Goal: Task Accomplishment & Management: Use online tool/utility

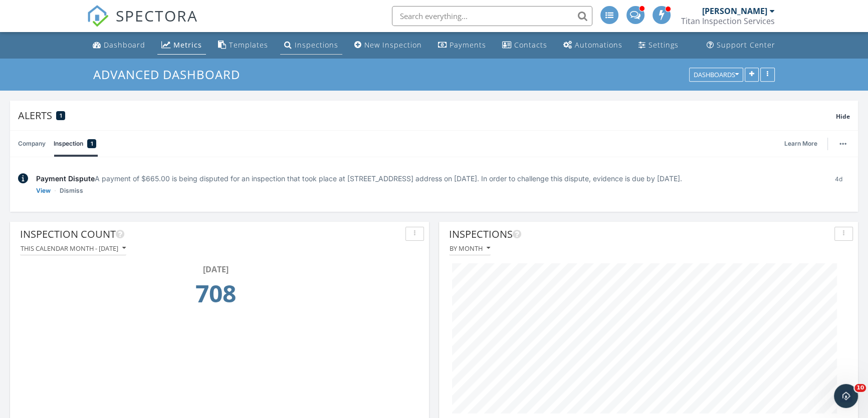
click at [296, 45] on div "Inspections" at bounding box center [317, 45] width 44 height 10
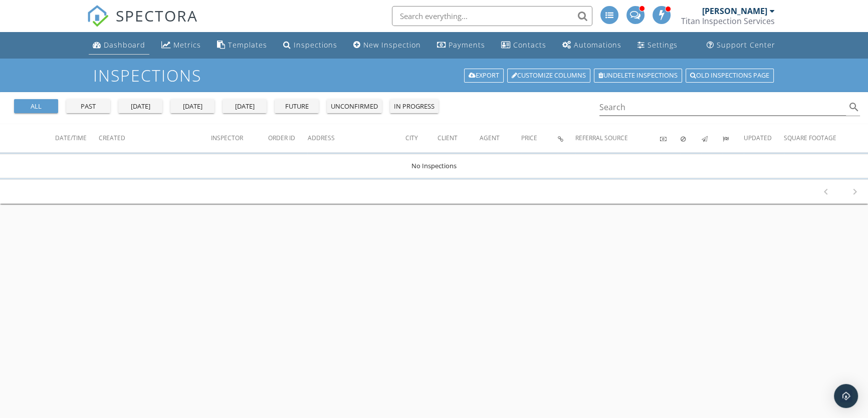
click at [117, 44] on div "Dashboard" at bounding box center [125, 45] width 42 height 10
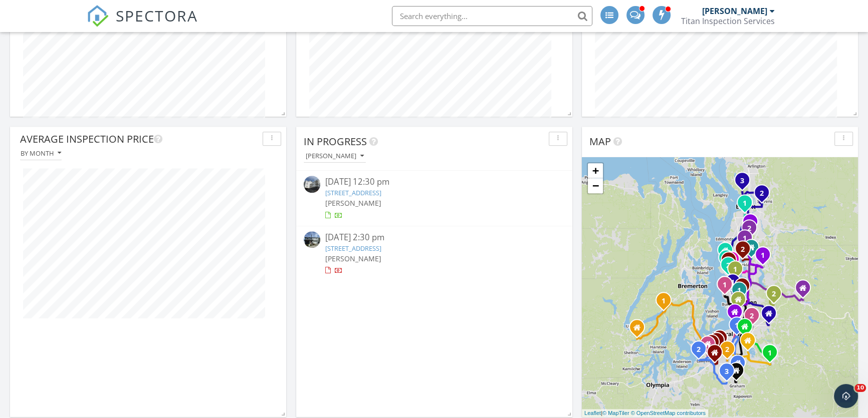
click at [347, 197] on link "3990 129th Pl SE 302, Bellevue, WA 98006" at bounding box center [353, 192] width 56 height 9
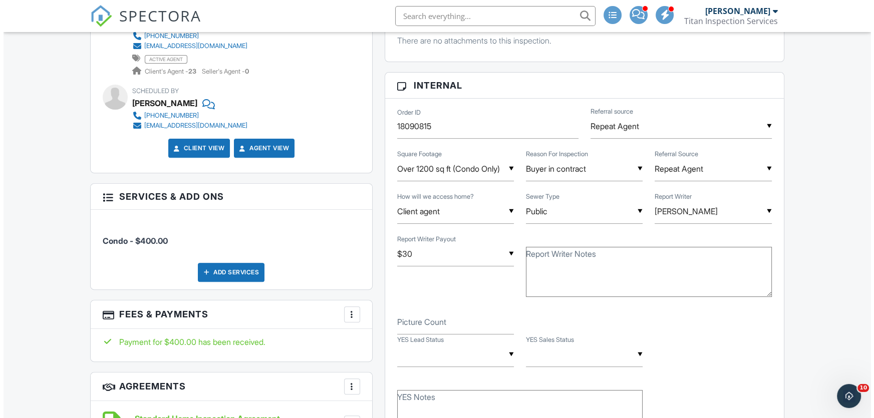
scroll to position [455, 0]
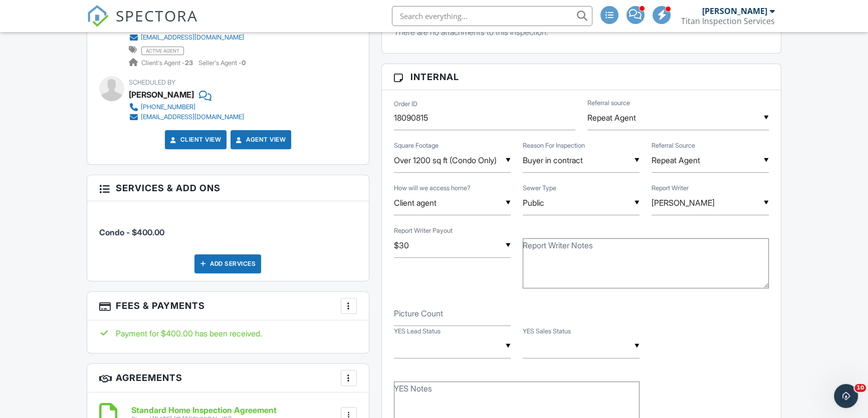
click at [215, 264] on div "Add Services" at bounding box center [227, 264] width 67 height 19
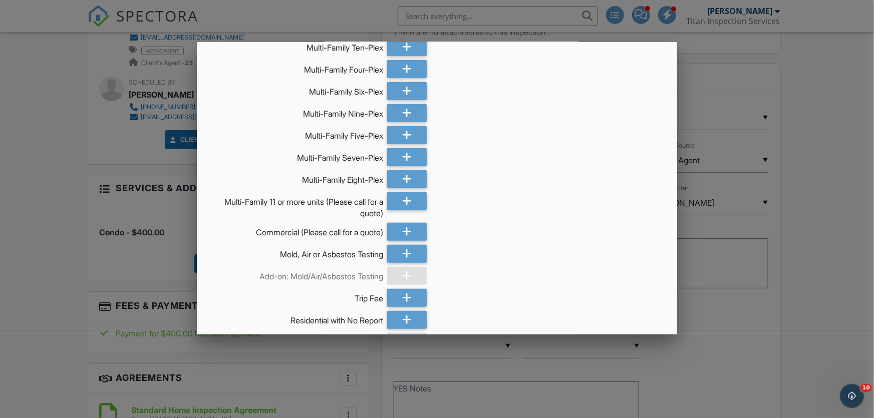
scroll to position [410, 0]
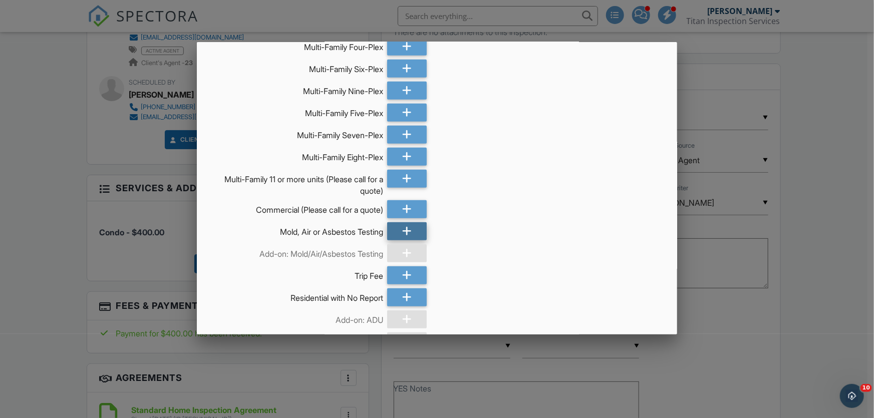
click at [409, 234] on div at bounding box center [406, 231] width 39 height 18
click at [405, 230] on icon at bounding box center [407, 231] width 10 height 18
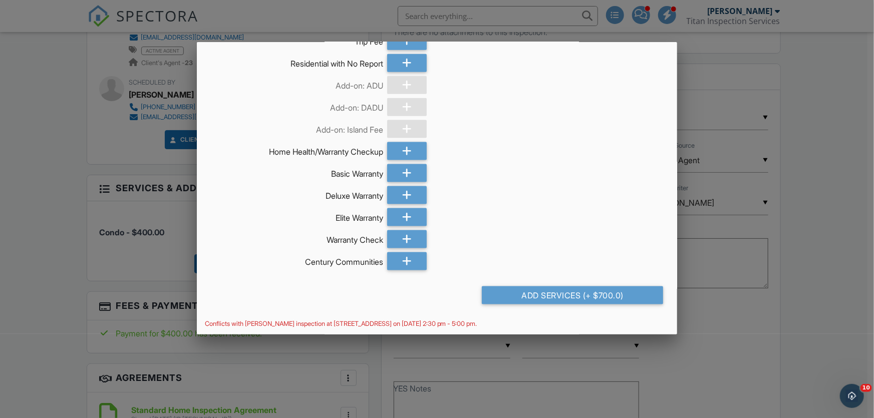
scroll to position [646, 0]
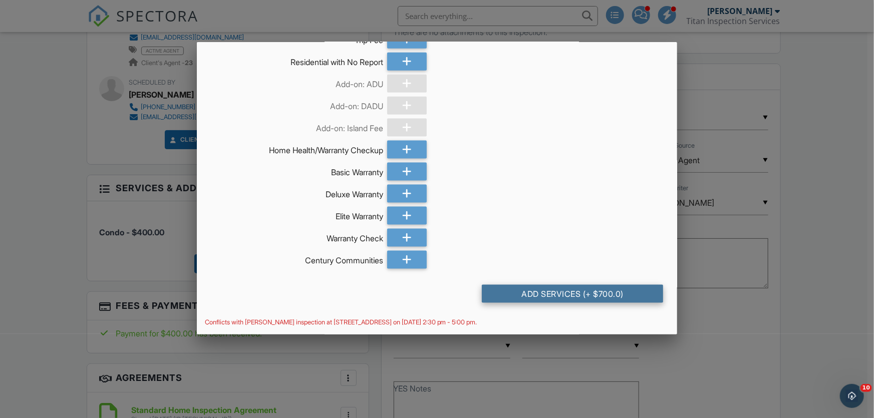
click at [531, 294] on div "Add Services (+ $700.0)" at bounding box center [573, 294] width 182 height 18
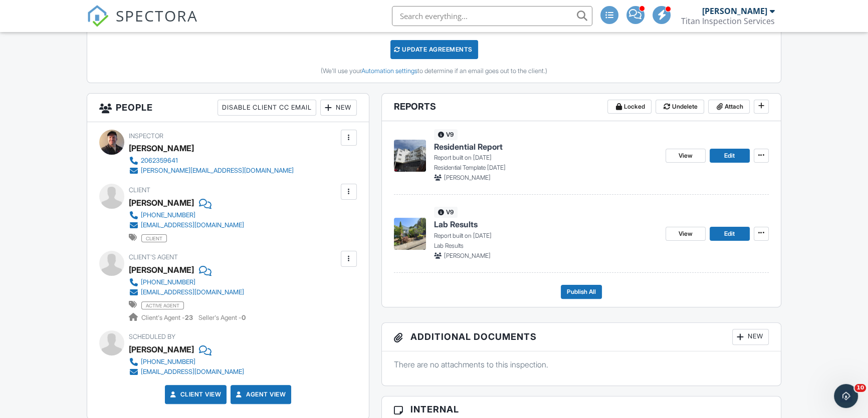
scroll to position [306, 0]
click at [725, 156] on span "Edit" at bounding box center [729, 156] width 11 height 10
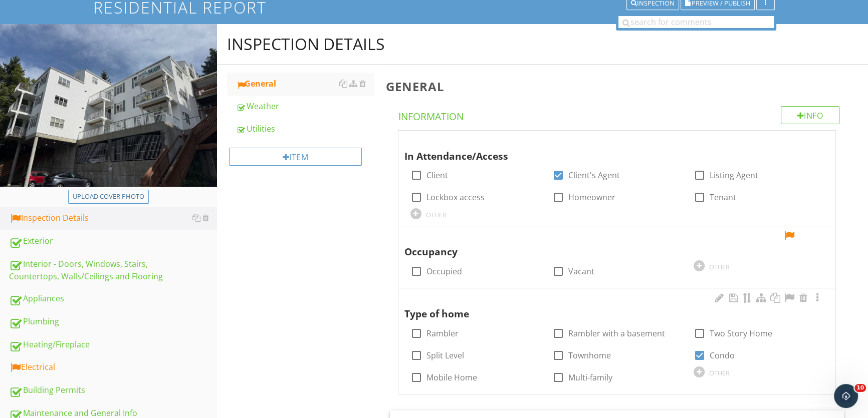
scroll to position [91, 0]
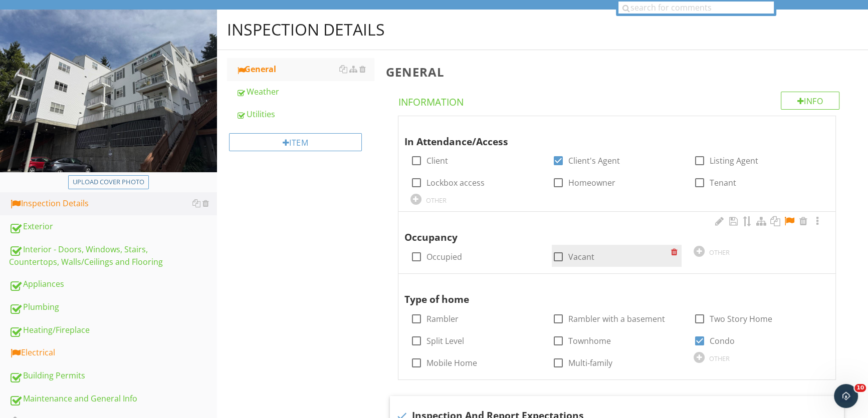
click at [558, 256] on div at bounding box center [557, 256] width 17 height 17
checkbox input "true"
click at [793, 218] on div at bounding box center [789, 221] width 12 height 10
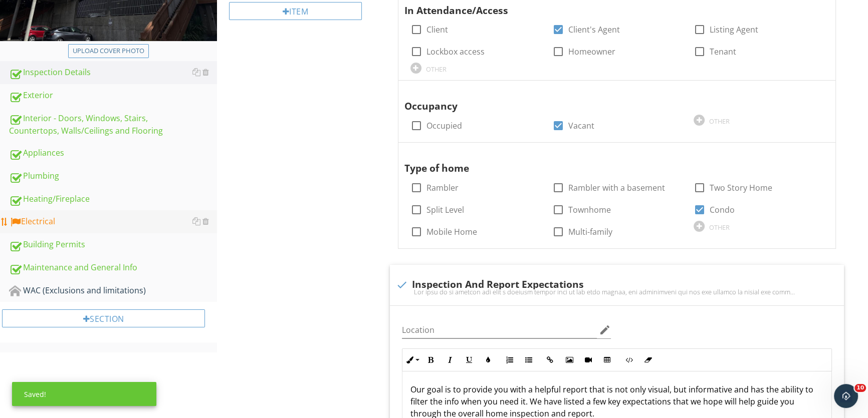
scroll to position [227, 0]
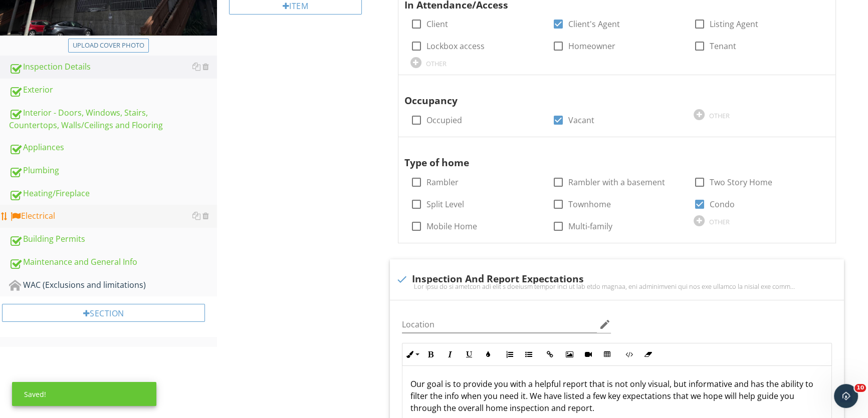
click at [120, 217] on div "Electrical" at bounding box center [113, 216] width 208 height 13
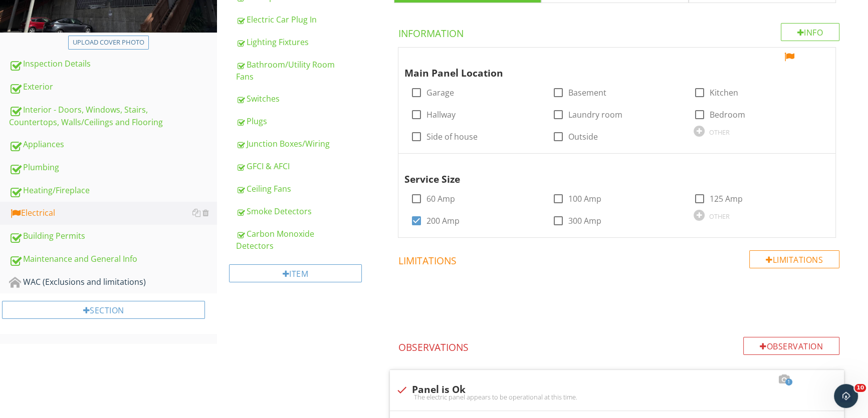
scroll to position [227, 0]
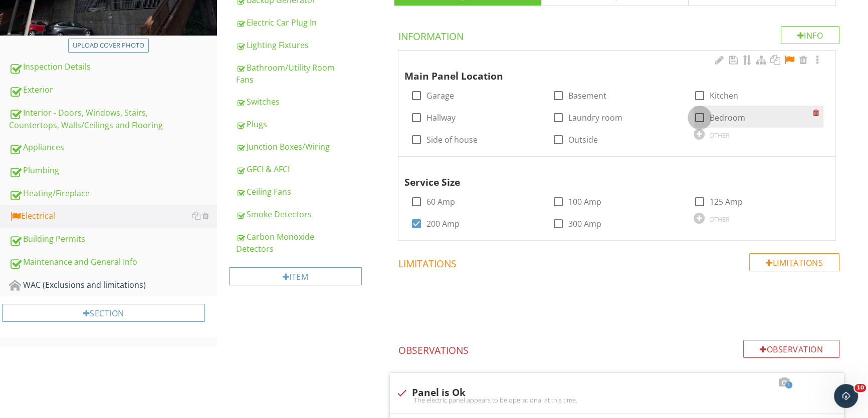
click at [696, 113] on div at bounding box center [699, 117] width 17 height 17
checkbox input "true"
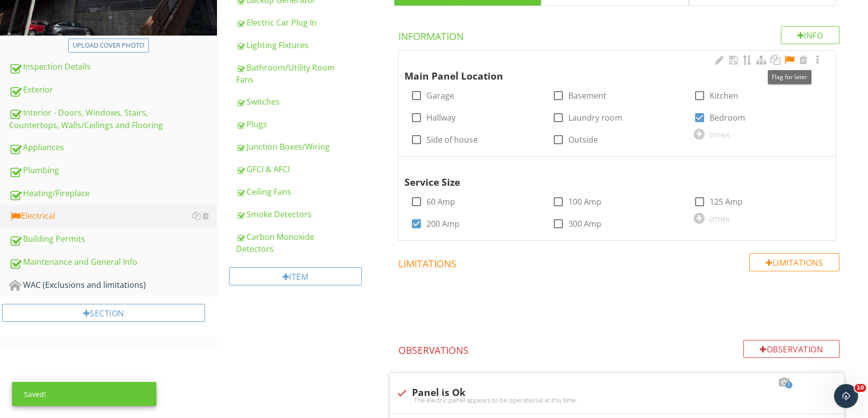
click at [789, 59] on div at bounding box center [789, 60] width 12 height 10
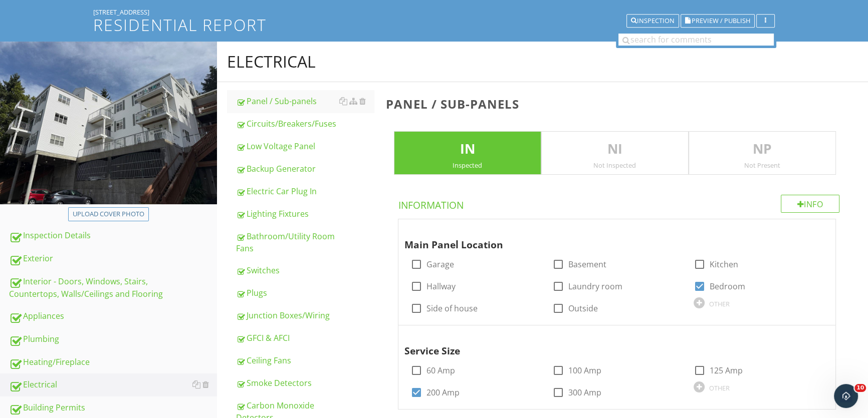
scroll to position [0, 0]
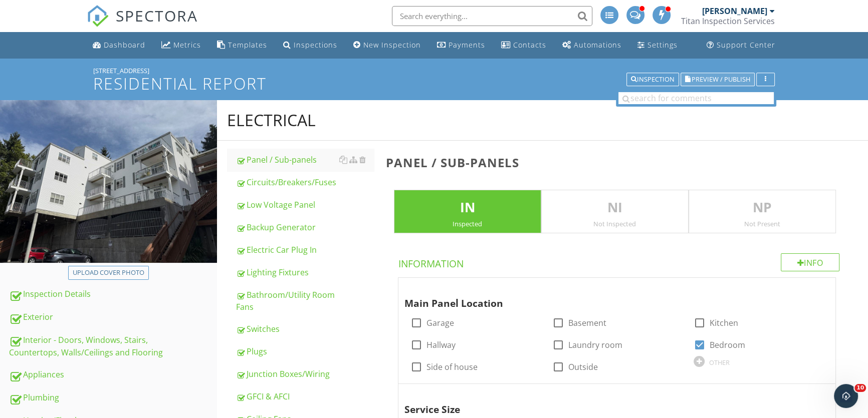
click at [711, 76] on span "Preview / Publish" at bounding box center [720, 79] width 59 height 7
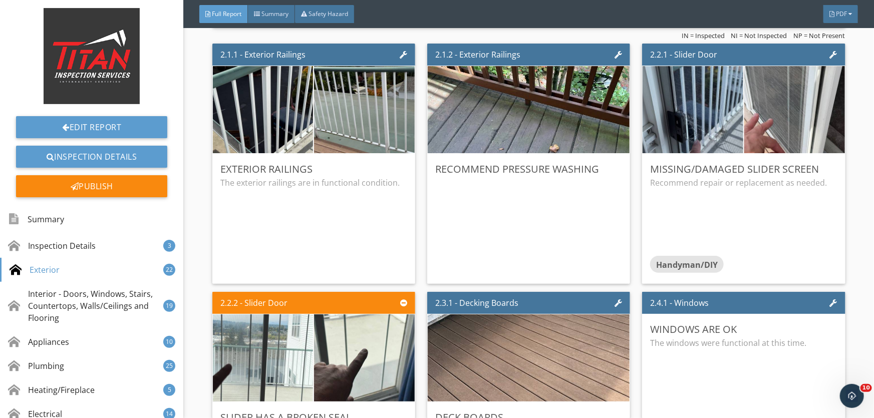
scroll to position [1412, 0]
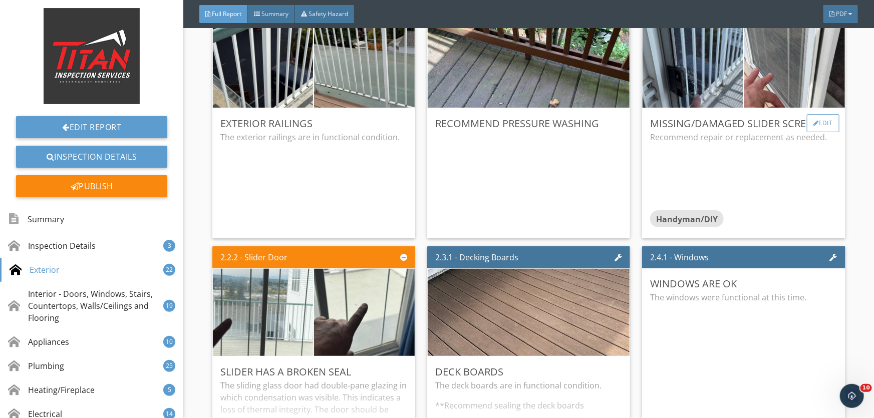
click at [814, 122] on div at bounding box center [817, 123] width 6 height 6
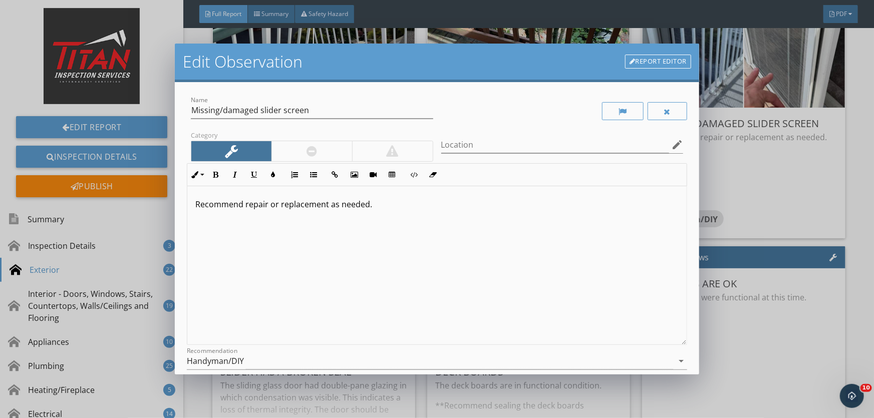
click at [311, 149] on div at bounding box center [312, 151] width 11 height 12
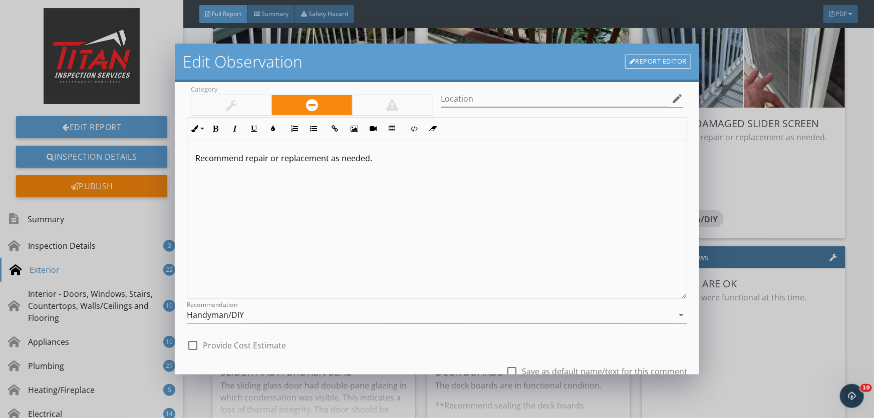
scroll to position [123, 0]
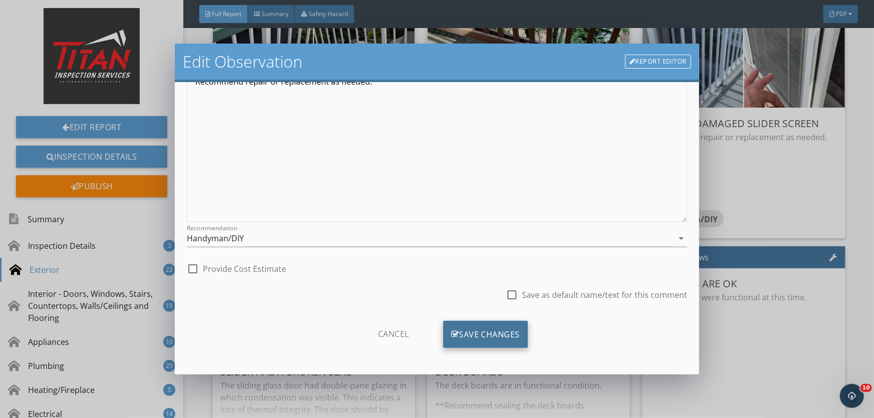
click at [460, 327] on div "Save Changes" at bounding box center [485, 334] width 85 height 27
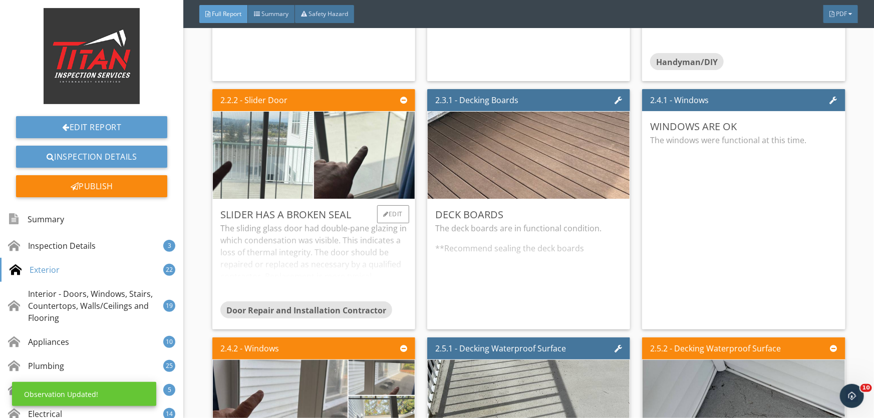
scroll to position [1594, 0]
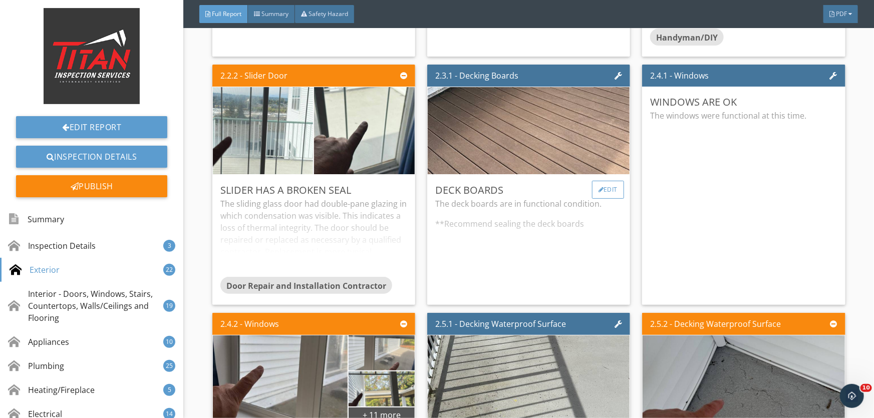
click at [599, 187] on div at bounding box center [602, 190] width 6 height 6
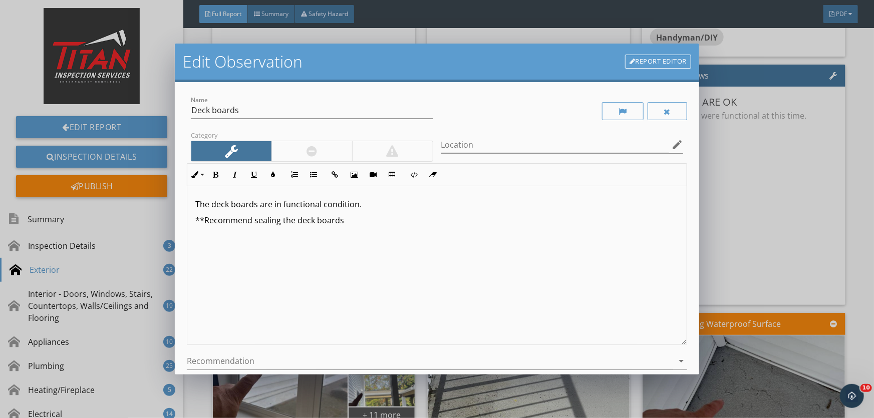
click at [309, 150] on div at bounding box center [312, 151] width 11 height 12
click at [342, 223] on p "**Recommend sealing the deck boards" at bounding box center [436, 220] width 483 height 12
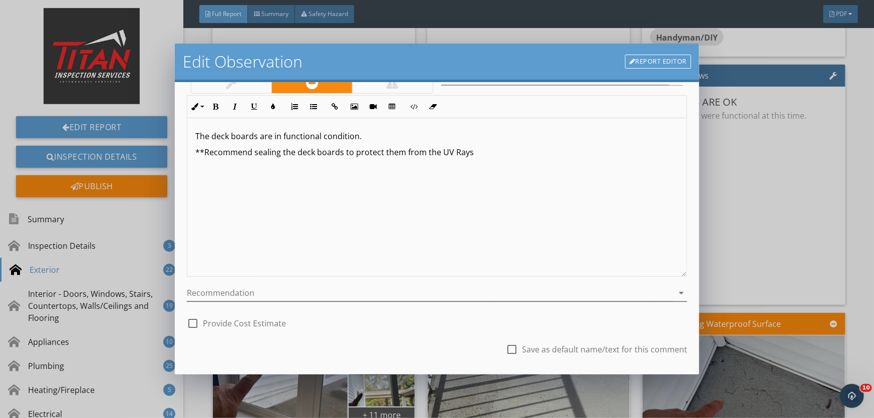
scroll to position [123, 0]
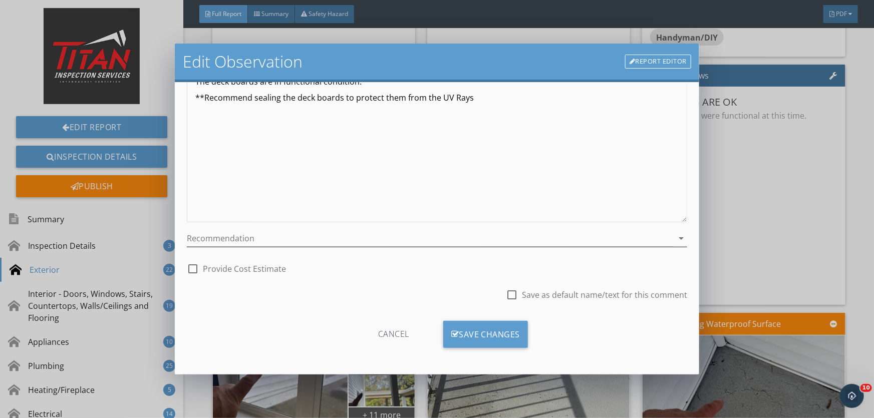
click at [222, 237] on div at bounding box center [430, 238] width 486 height 17
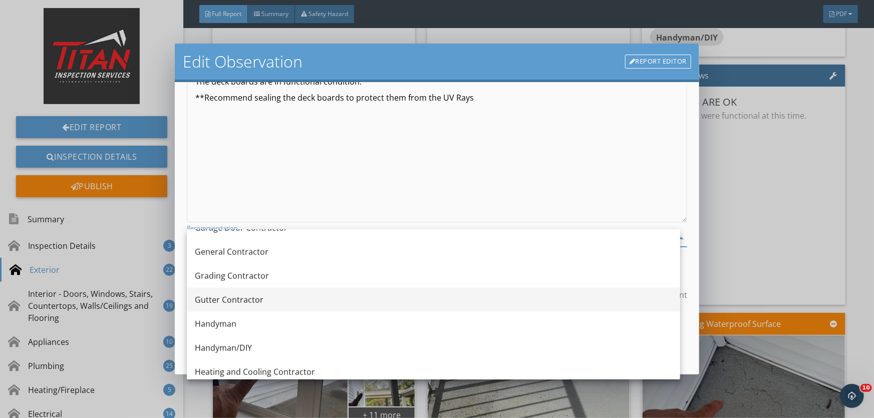
scroll to position [592, 0]
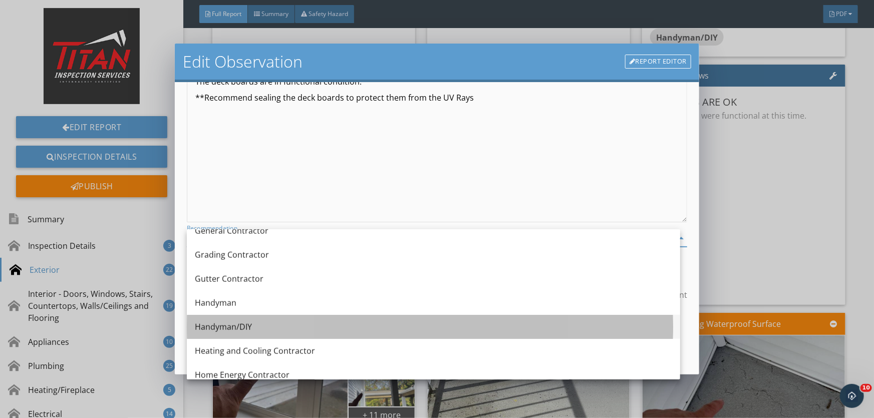
click at [228, 326] on div "Handyman/DIY" at bounding box center [433, 327] width 477 height 12
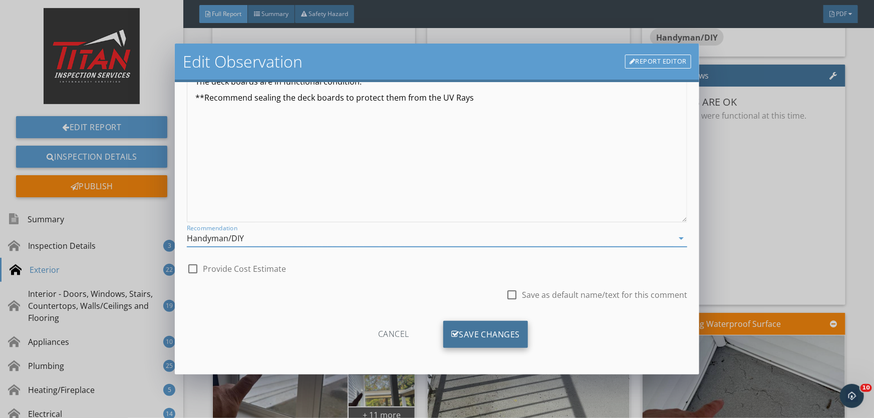
click at [454, 331] on div "Save Changes" at bounding box center [485, 334] width 85 height 27
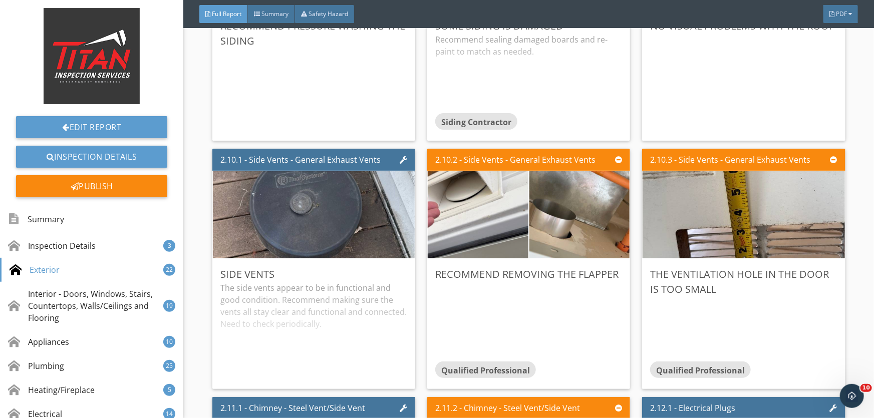
scroll to position [2550, 0]
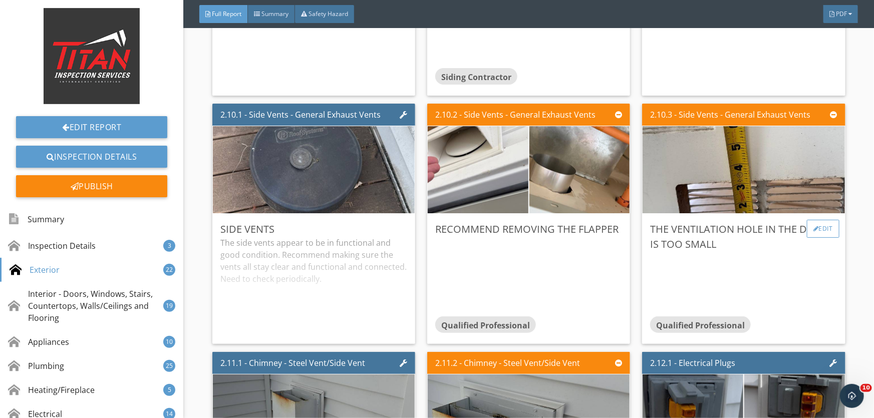
click at [813, 226] on div "Edit" at bounding box center [823, 229] width 33 height 18
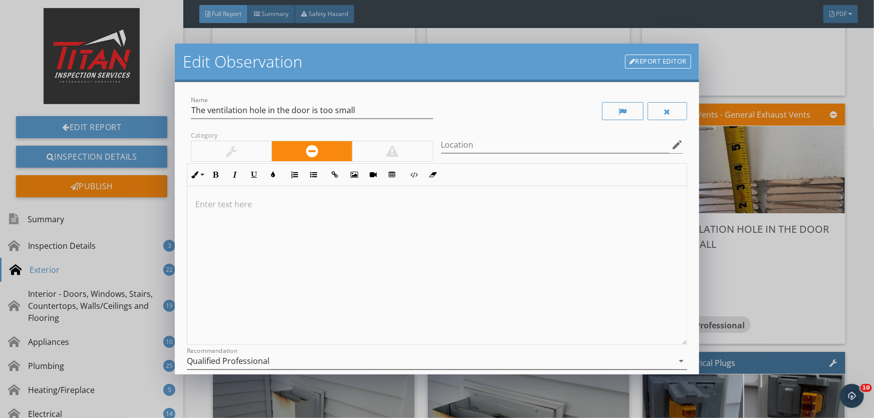
click at [261, 360] on div "Qualified Professional" at bounding box center [228, 361] width 83 height 9
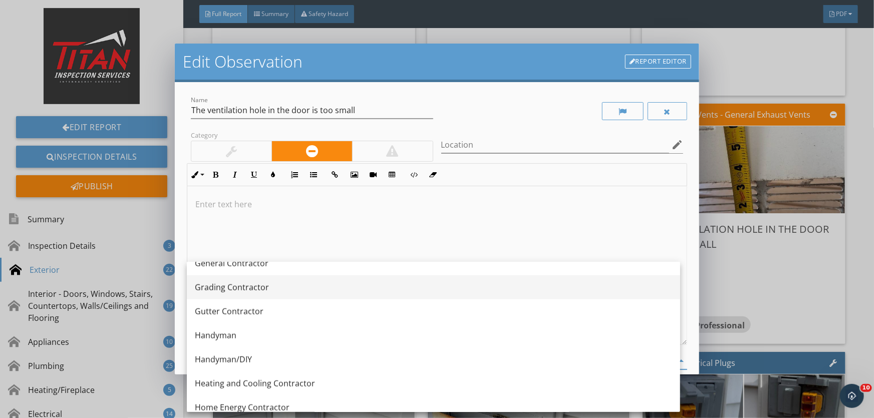
scroll to position [637, 0]
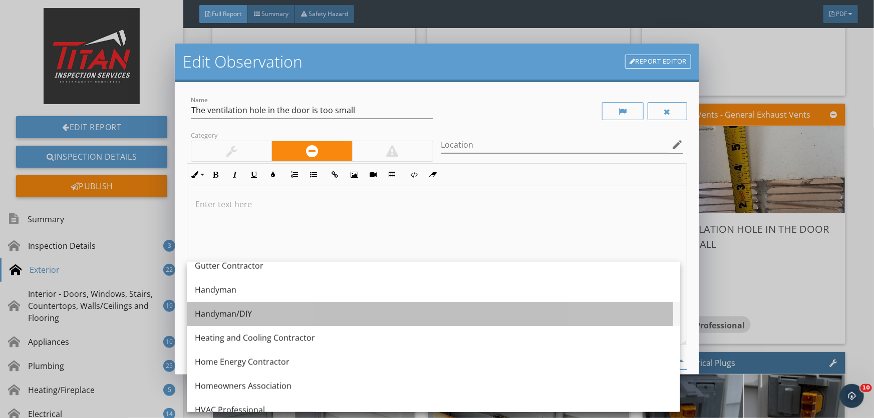
click at [260, 316] on div "Handyman/DIY" at bounding box center [433, 314] width 477 height 12
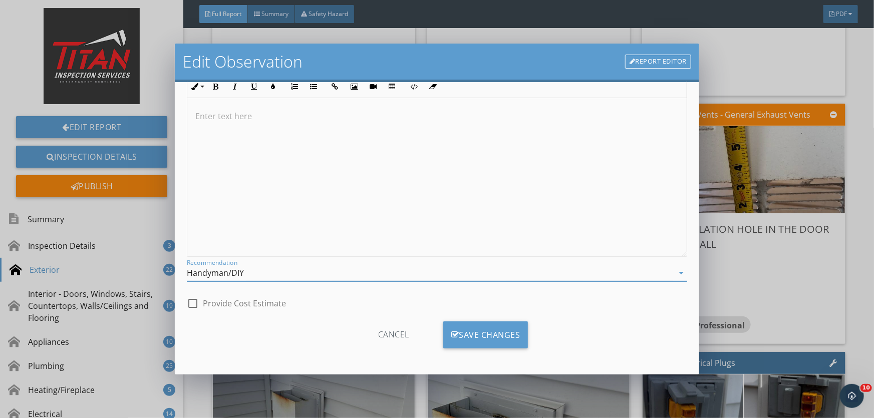
scroll to position [89, 0]
click at [462, 336] on div "Save Changes" at bounding box center [485, 334] width 85 height 27
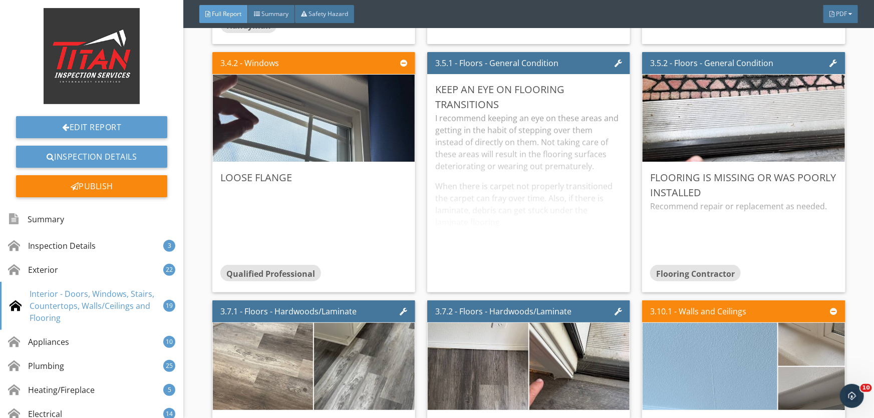
scroll to position [3917, 0]
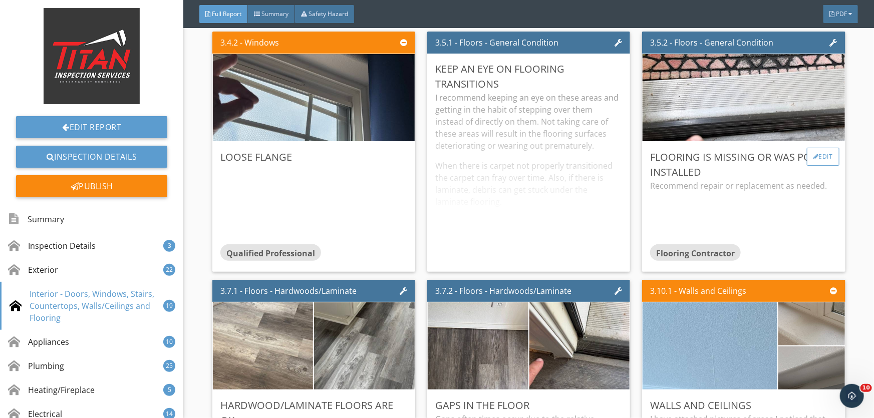
click at [819, 166] on div "Edit" at bounding box center [823, 157] width 33 height 18
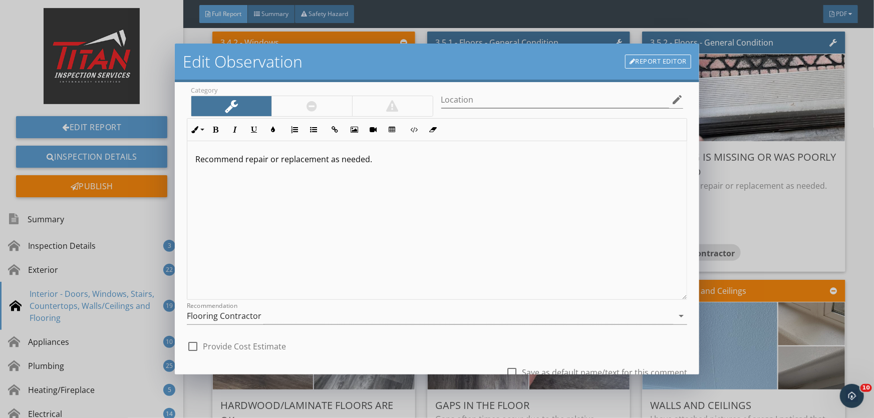
scroll to position [0, 0]
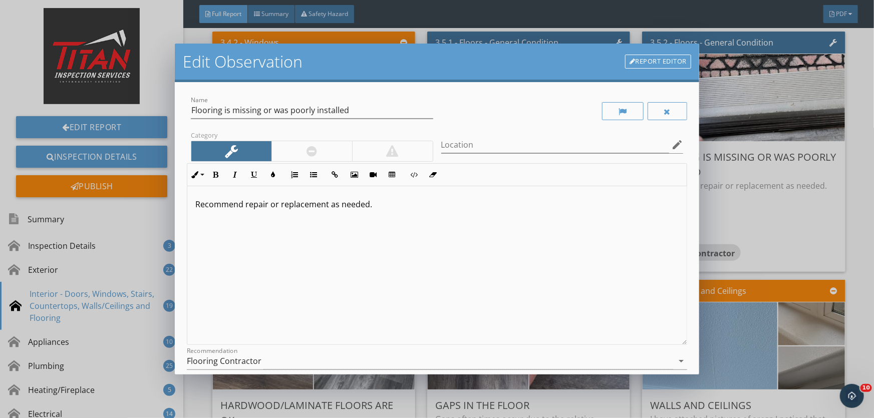
click at [323, 153] on div at bounding box center [312, 151] width 81 height 20
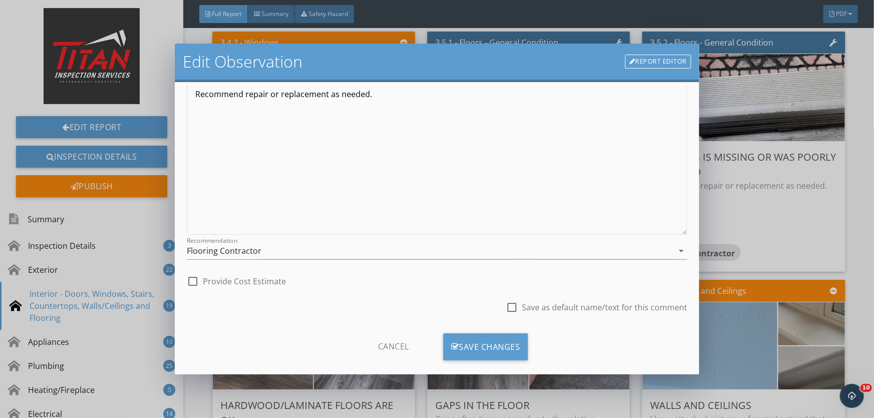
scroll to position [123, 0]
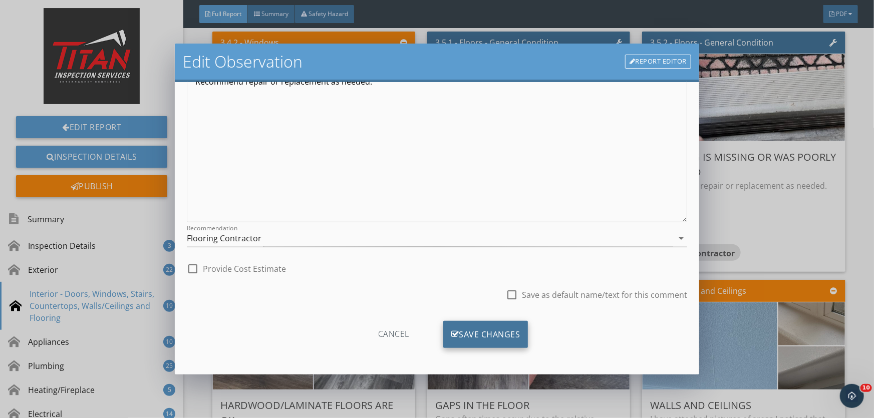
click at [472, 338] on div "Save Changes" at bounding box center [485, 334] width 85 height 27
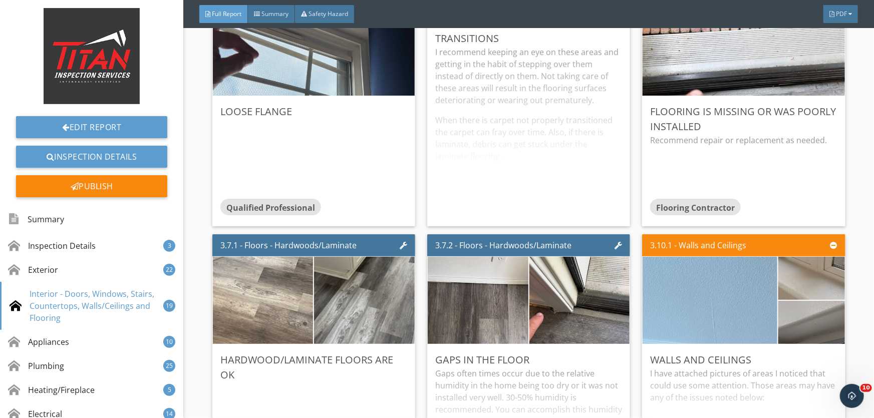
scroll to position [3917, 0]
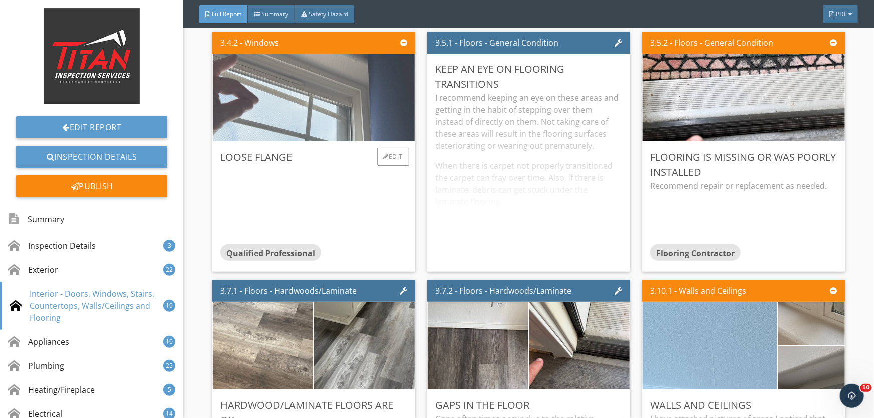
click at [363, 147] on img at bounding box center [313, 98] width 291 height 218
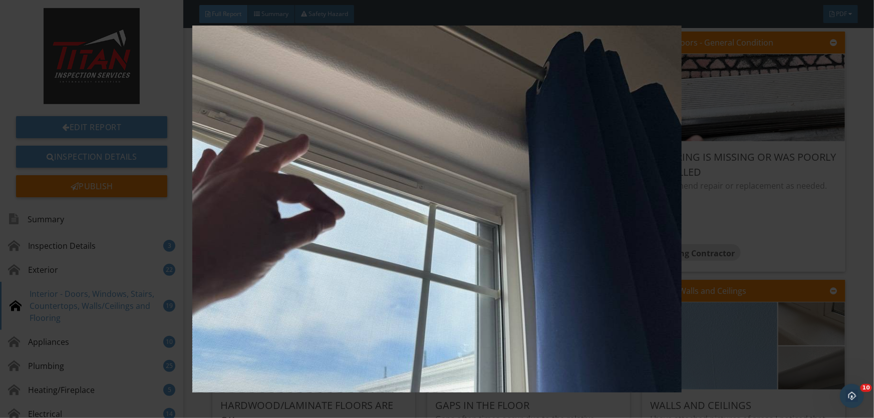
click at [363, 147] on img at bounding box center [437, 209] width 800 height 367
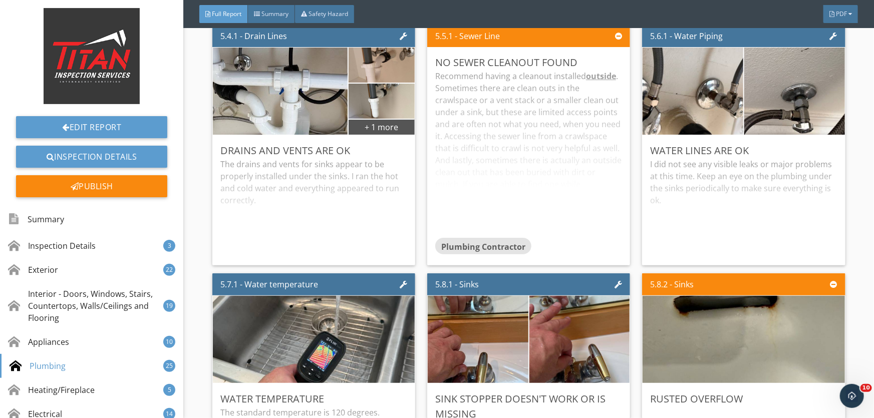
scroll to position [7560, 0]
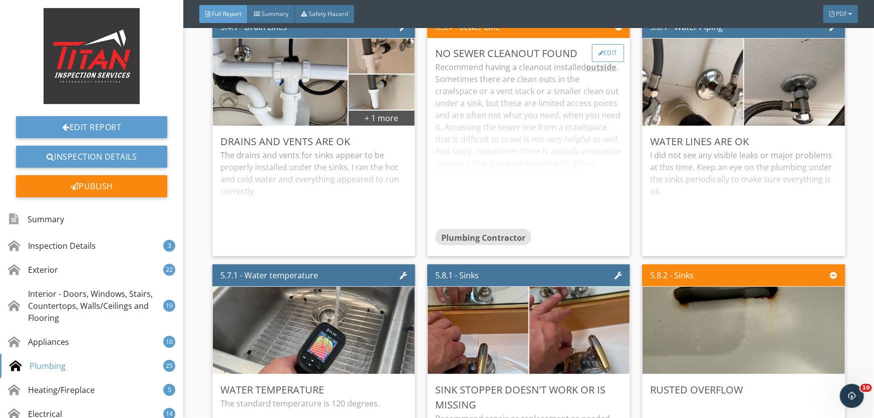
click at [605, 62] on div "Edit" at bounding box center [608, 53] width 33 height 18
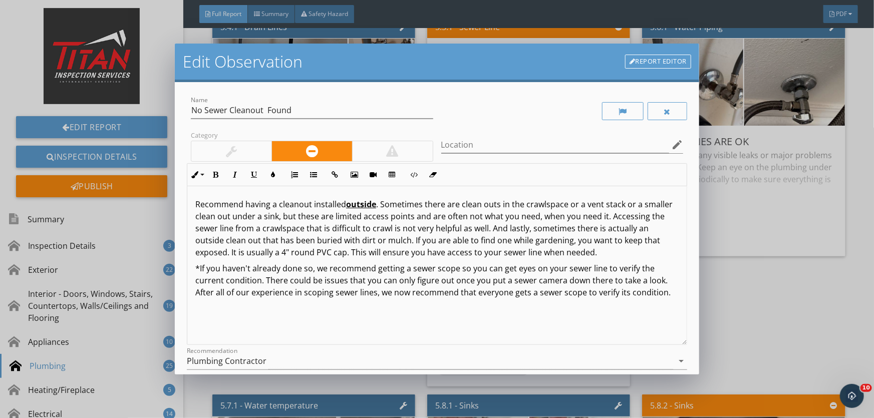
drag, startPoint x: 245, startPoint y: 150, endPoint x: 243, endPoint y: 160, distance: 10.8
click at [245, 150] on div at bounding box center [231, 151] width 80 height 20
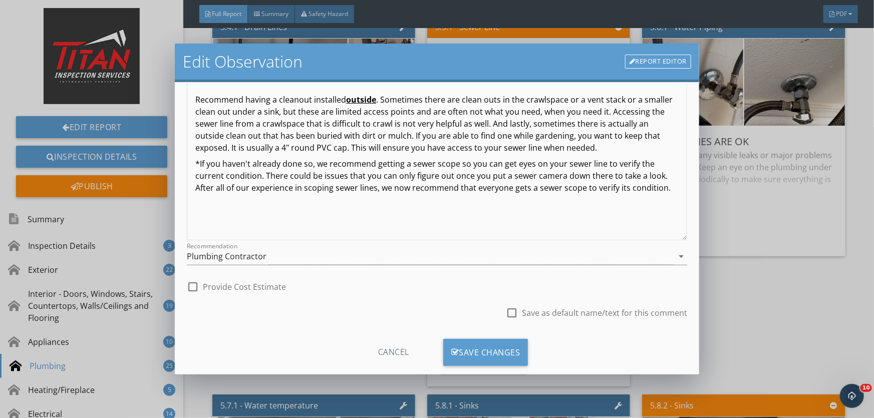
scroll to position [123, 0]
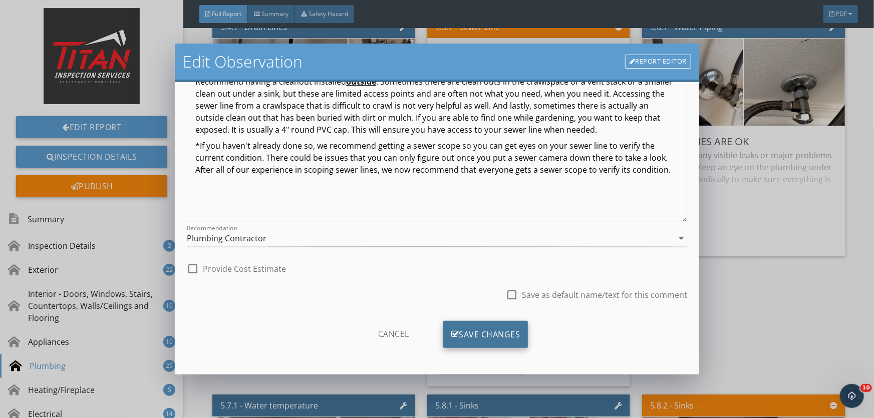
click at [468, 330] on div "Save Changes" at bounding box center [485, 334] width 85 height 27
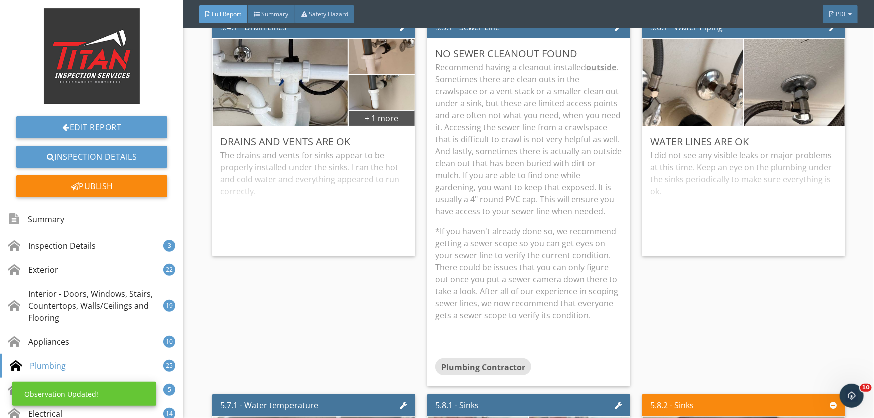
scroll to position [5, 0]
click at [496, 156] on p "Recommend having a cleanout installed outside . Sometimes there are clean outs …" at bounding box center [528, 139] width 187 height 156
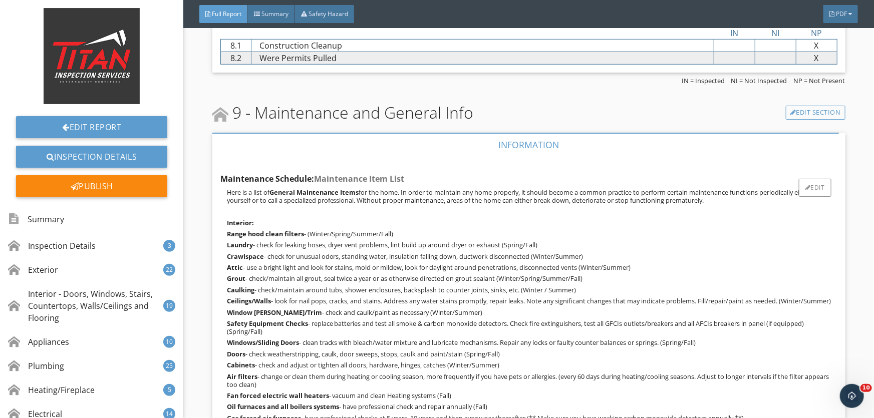
scroll to position [11841, 0]
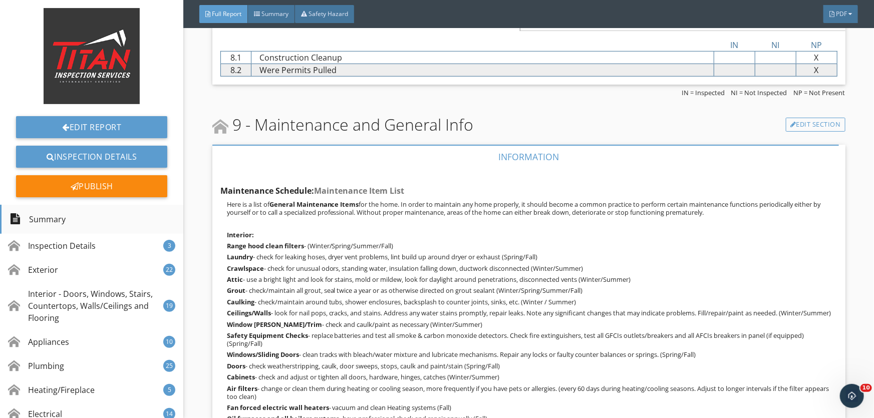
click at [51, 220] on div "Summary" at bounding box center [38, 219] width 56 height 17
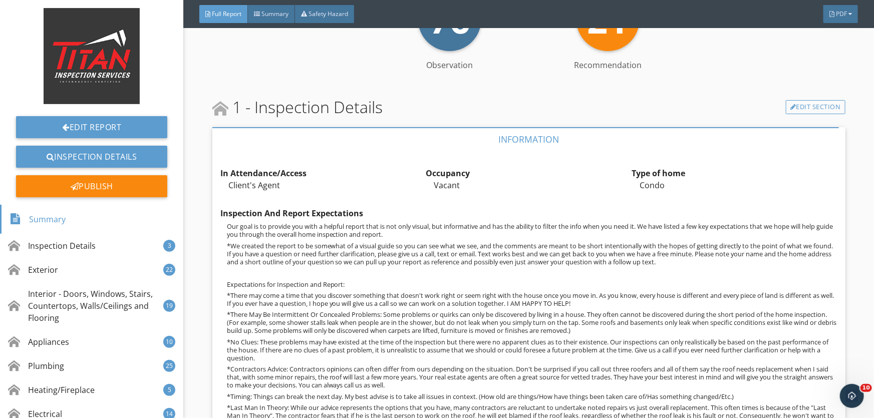
scroll to position [256, 0]
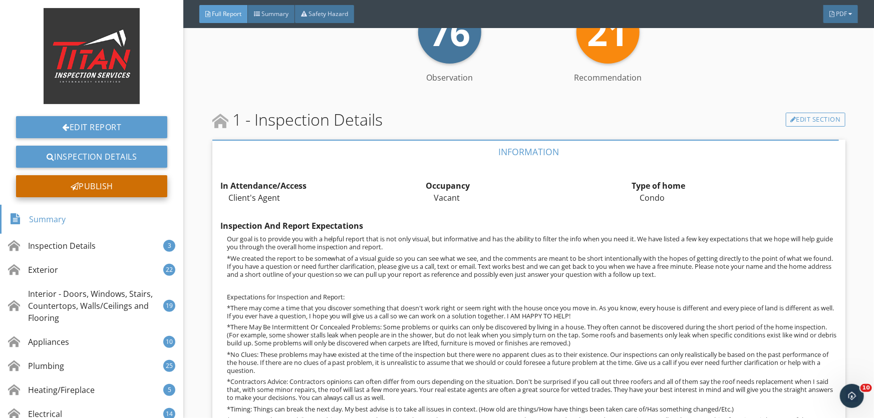
click at [110, 185] on div "Publish" at bounding box center [91, 186] width 151 height 22
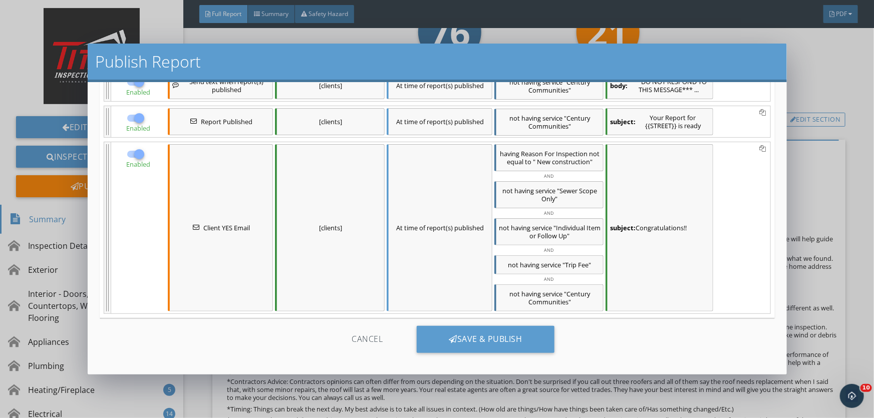
scroll to position [179, 0]
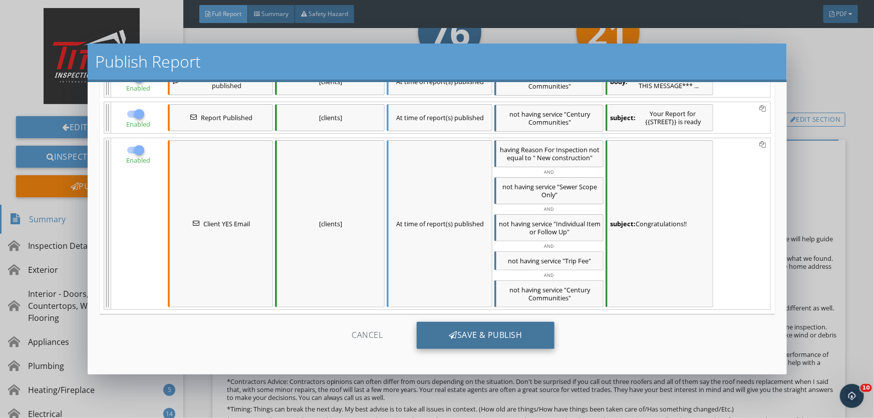
click at [457, 332] on div "Save & Publish" at bounding box center [486, 335] width 138 height 27
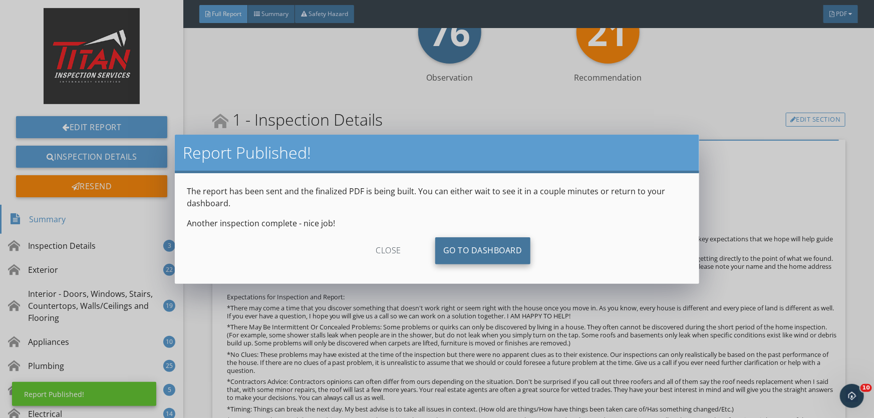
click at [502, 246] on link "Go To Dashboard" at bounding box center [482, 250] width 95 height 27
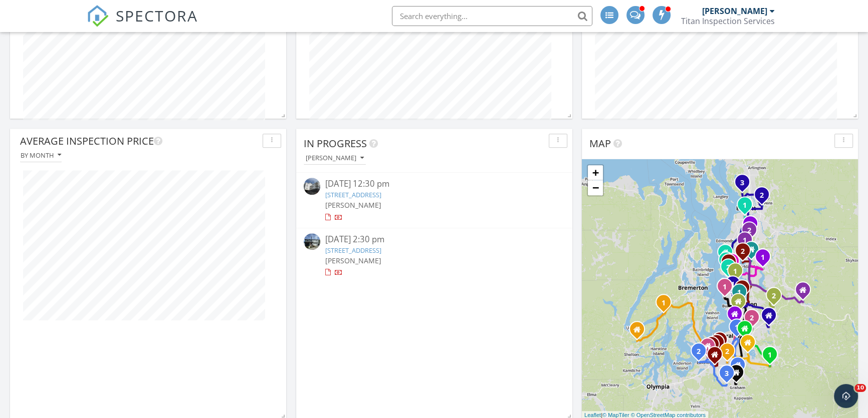
scroll to position [1047, 0]
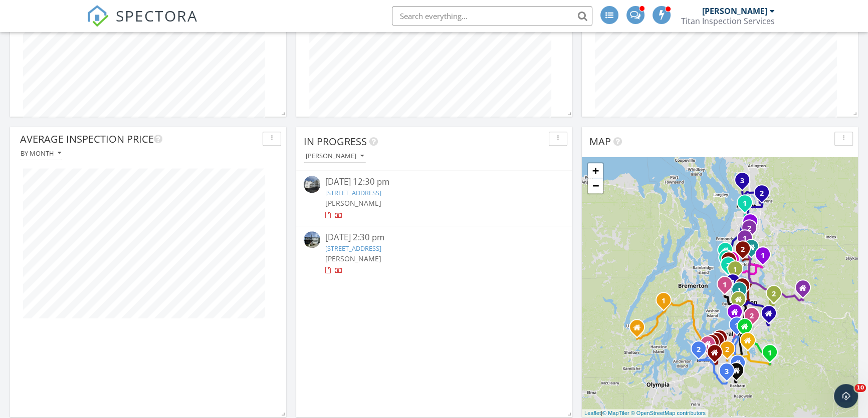
click at [381, 253] on link "9898 5th Ln SW, Seattle, WA 98106" at bounding box center [353, 248] width 56 height 9
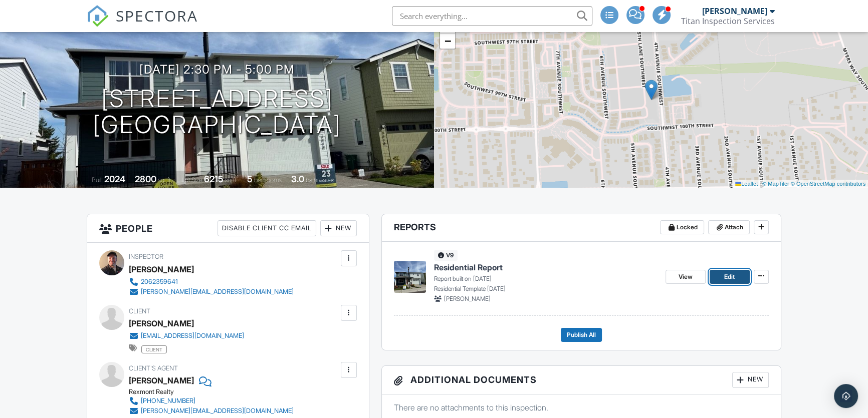
click at [721, 275] on link "Edit" at bounding box center [729, 277] width 40 height 14
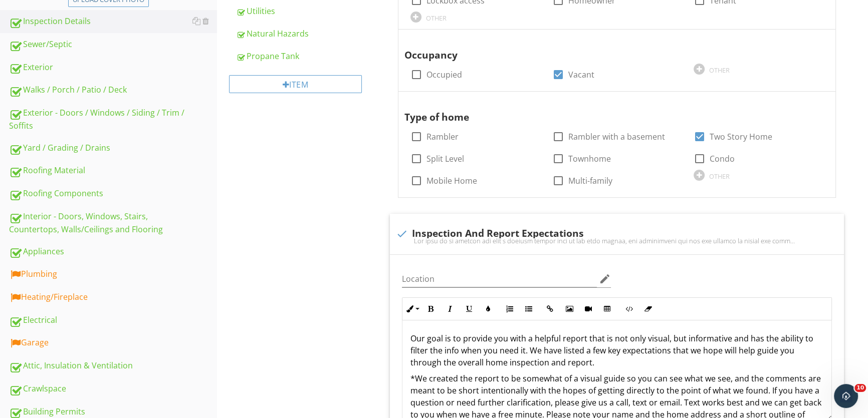
scroll to position [319, 0]
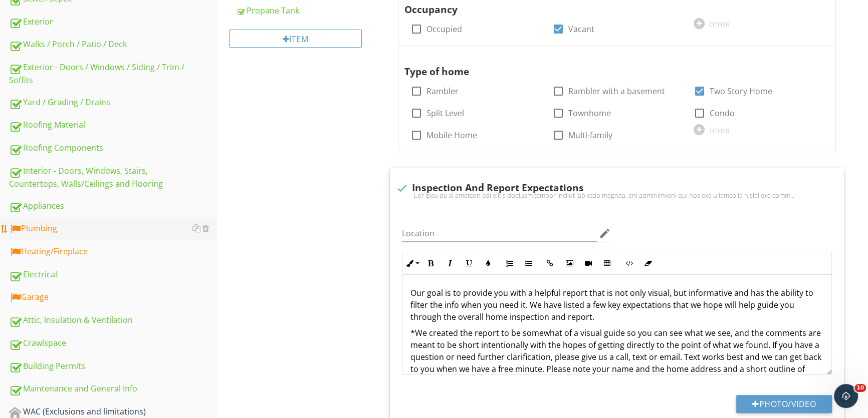
click at [41, 224] on div "Plumbing" at bounding box center [113, 228] width 208 height 13
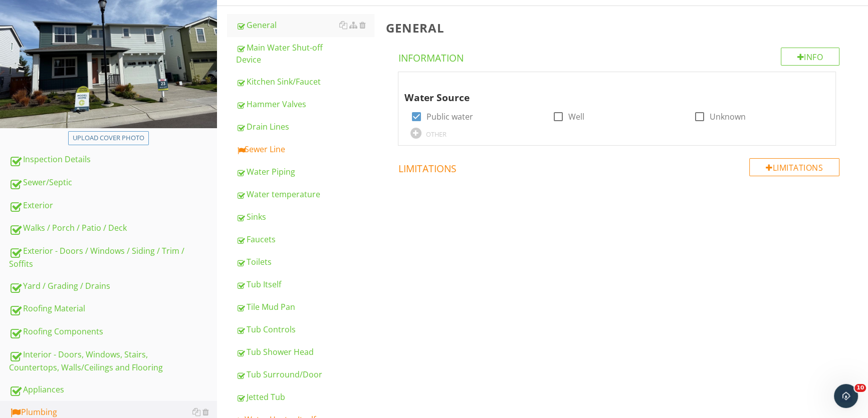
scroll to position [136, 0]
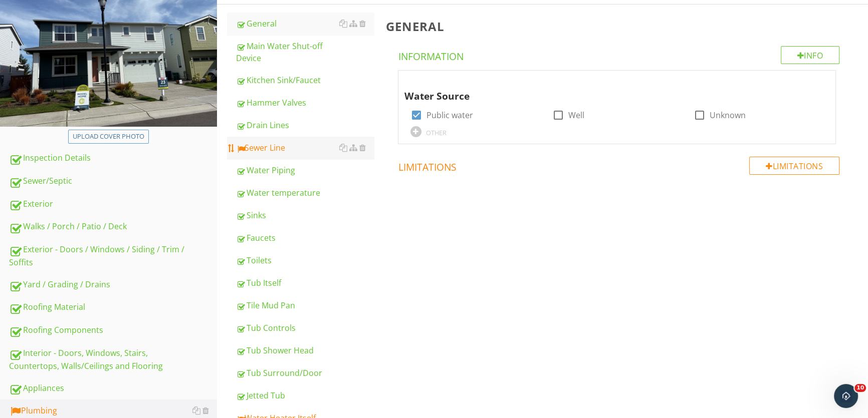
click at [252, 147] on div "Sewer Line" at bounding box center [305, 148] width 138 height 12
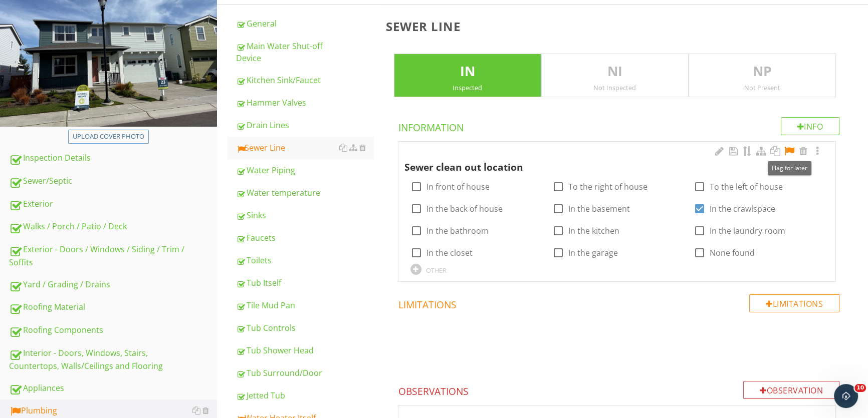
click at [791, 150] on div at bounding box center [789, 151] width 12 height 10
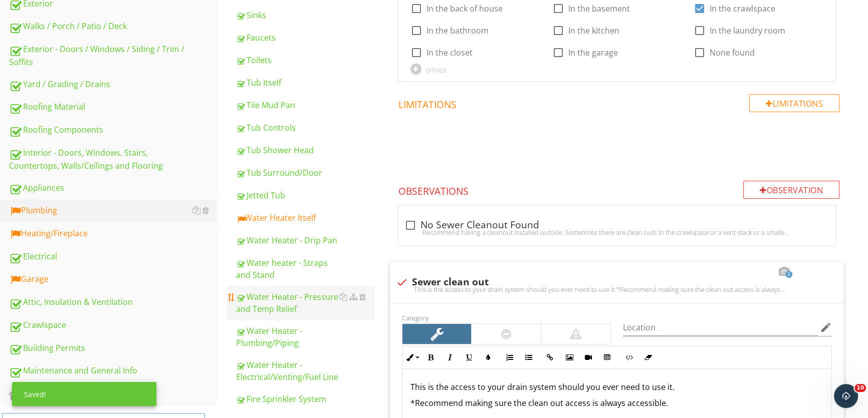
scroll to position [410, 0]
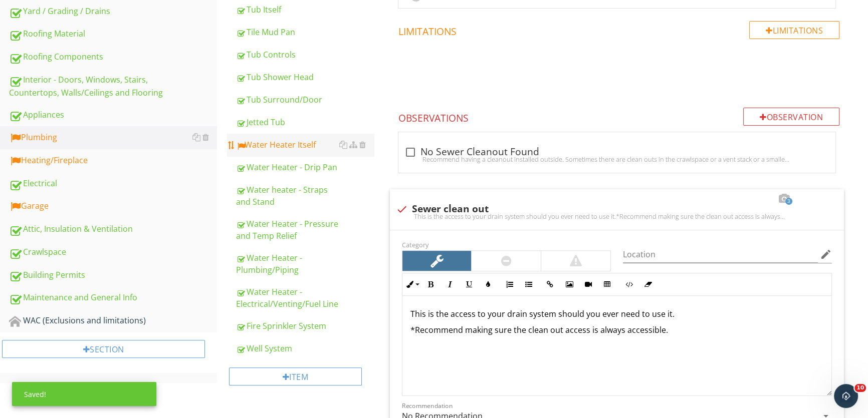
click at [283, 148] on div "Water Heater Itself" at bounding box center [305, 145] width 138 height 12
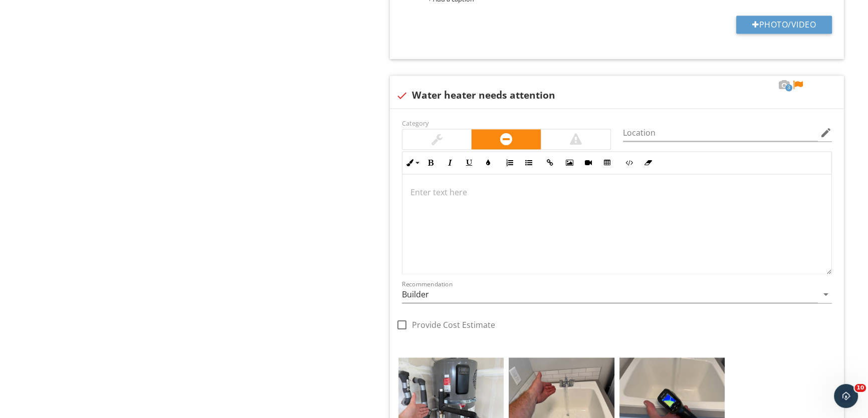
scroll to position [2049, 0]
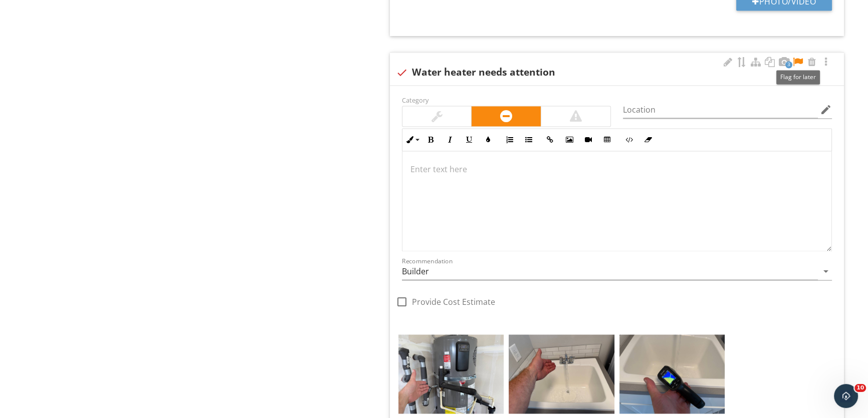
click at [796, 58] on div at bounding box center [798, 62] width 12 height 10
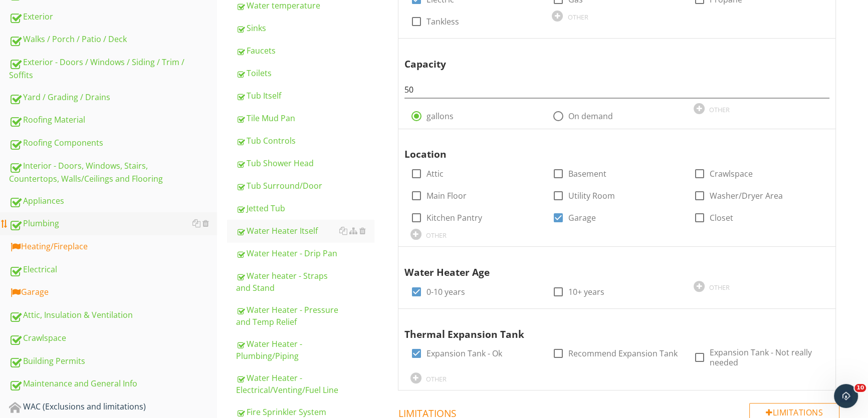
scroll to position [319, 0]
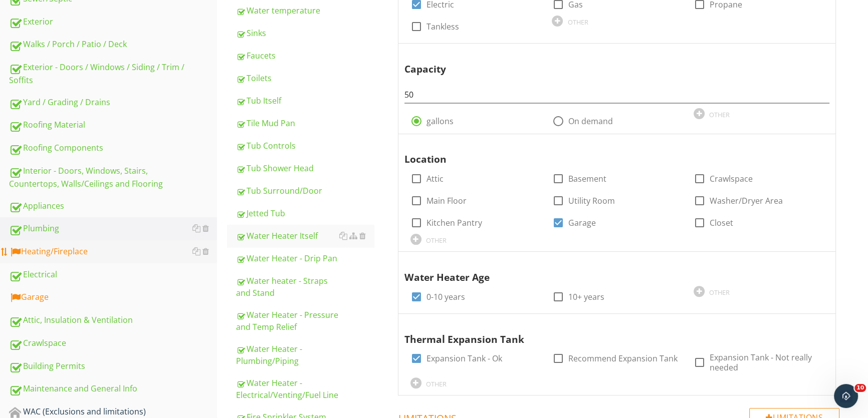
click at [91, 254] on div "Heating/Fireplace" at bounding box center [113, 251] width 208 height 13
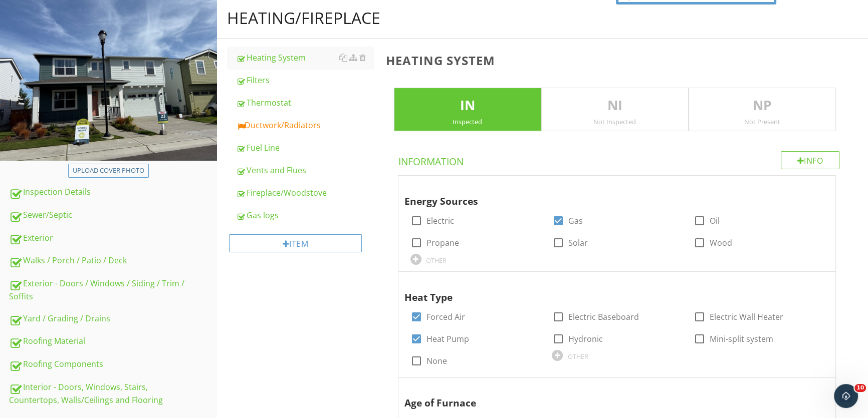
scroll to position [91, 0]
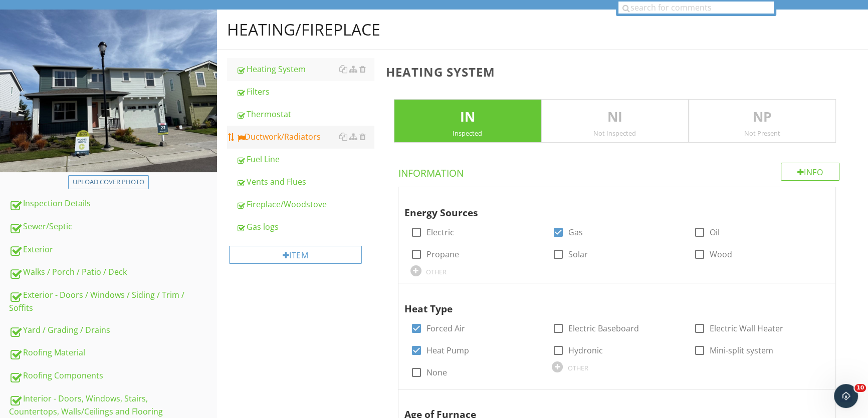
click at [258, 134] on div "Ductwork/Radiators" at bounding box center [305, 137] width 138 height 12
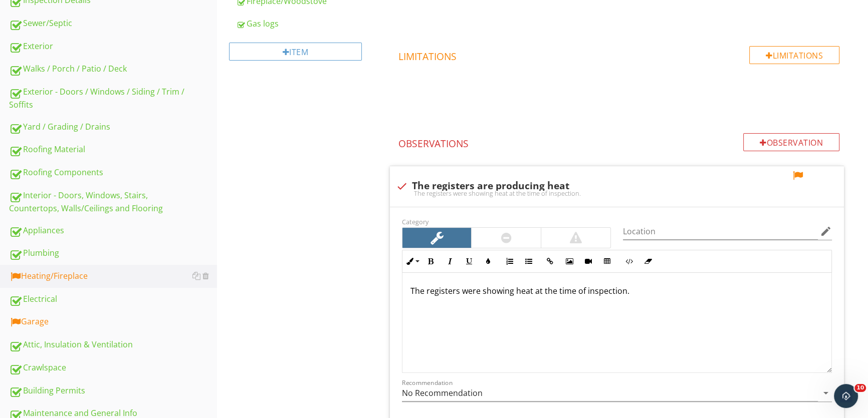
scroll to position [319, 0]
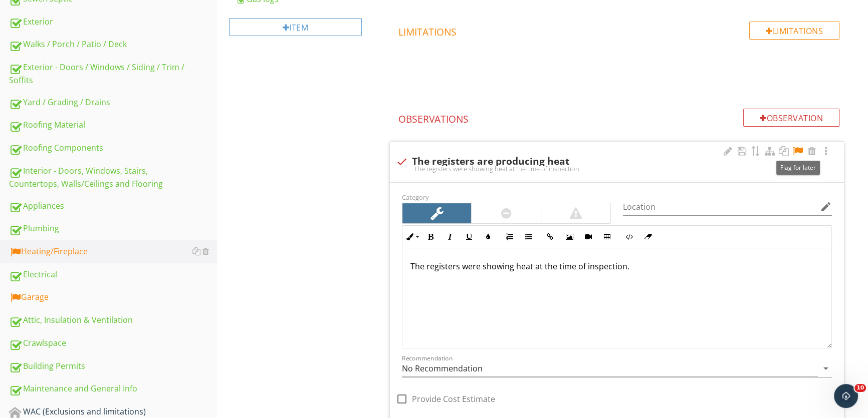
click at [798, 149] on div at bounding box center [798, 151] width 12 height 10
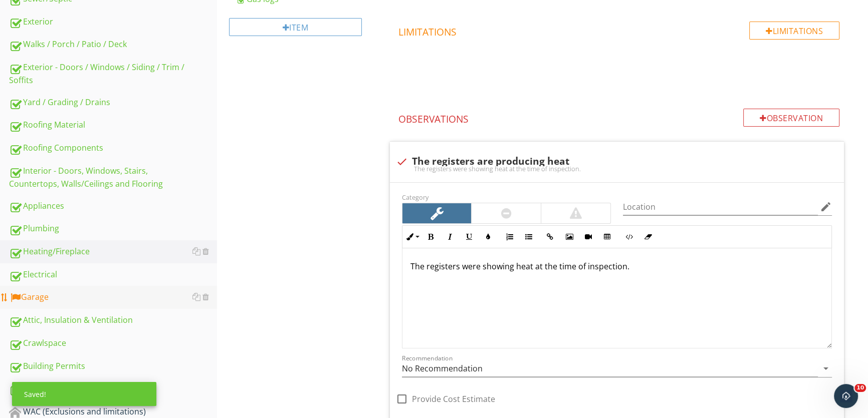
click at [115, 301] on div "Garage" at bounding box center [113, 297] width 208 height 13
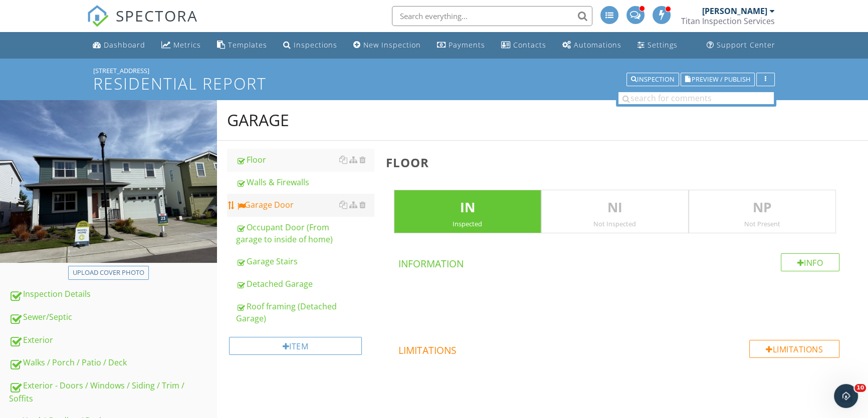
click at [281, 205] on div "Garage Door" at bounding box center [305, 205] width 138 height 12
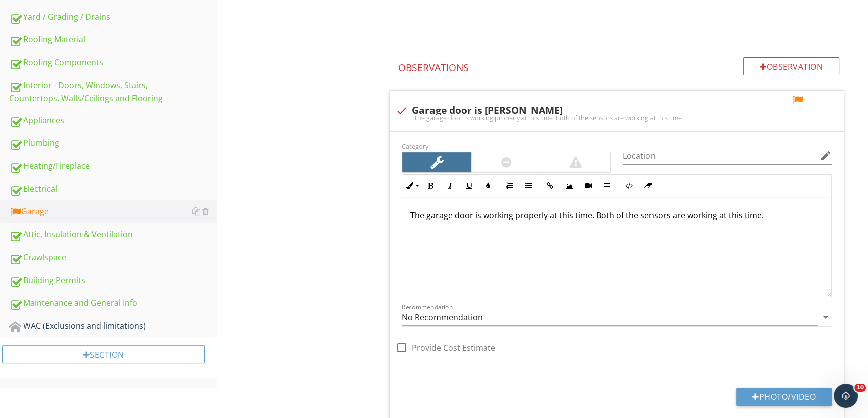
scroll to position [319, 0]
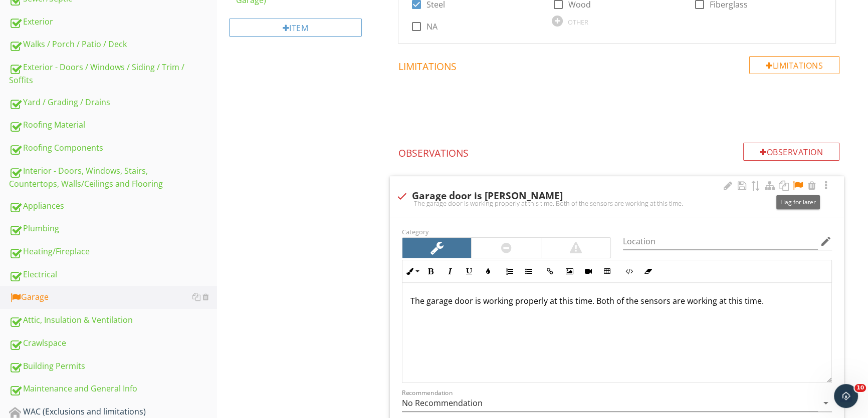
click at [797, 183] on div at bounding box center [798, 186] width 12 height 10
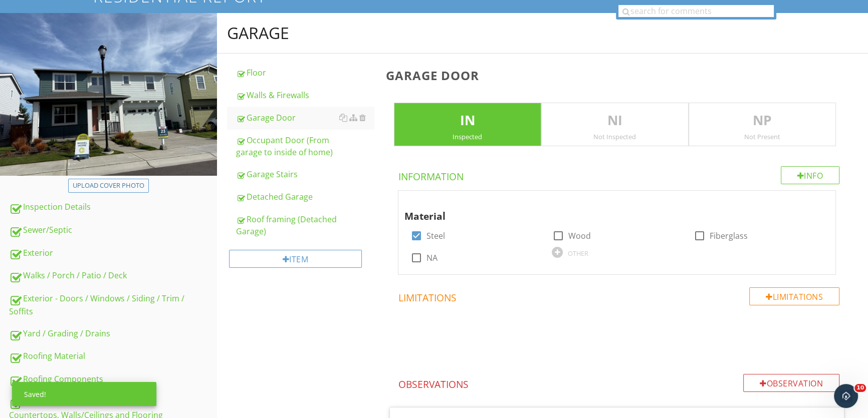
scroll to position [0, 0]
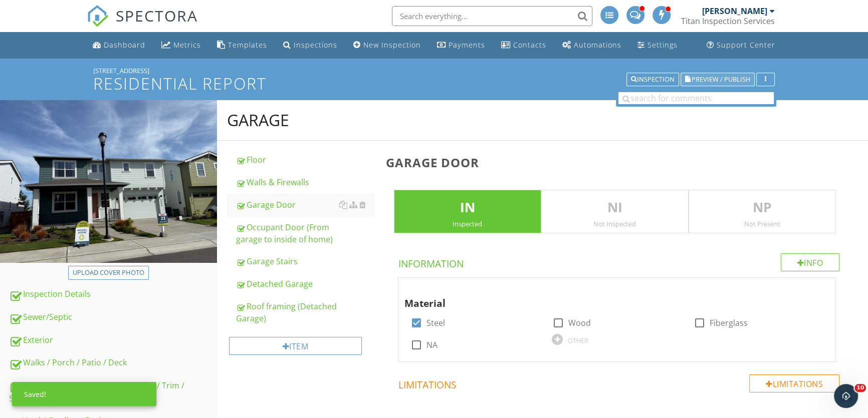
click at [703, 77] on span "Preview / Publish" at bounding box center [720, 79] width 59 height 7
